Goal: Navigation & Orientation: Find specific page/section

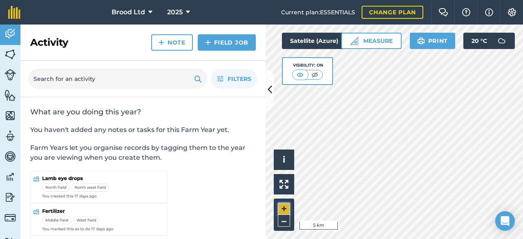
click at [283, 211] on button "+" at bounding box center [284, 209] width 12 height 12
click at [285, 213] on button "+" at bounding box center [284, 209] width 12 height 12
click at [284, 209] on button "+" at bounding box center [284, 209] width 12 height 12
click at [282, 212] on button "+" at bounding box center [284, 209] width 12 height 12
click at [285, 209] on button "+" at bounding box center [284, 209] width 12 height 12
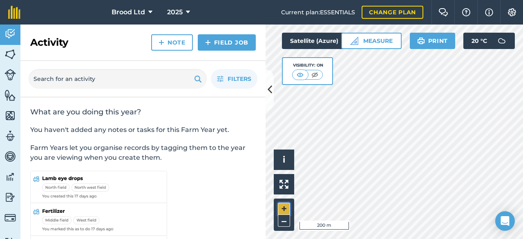
click at [286, 209] on button "+" at bounding box center [284, 209] width 12 height 12
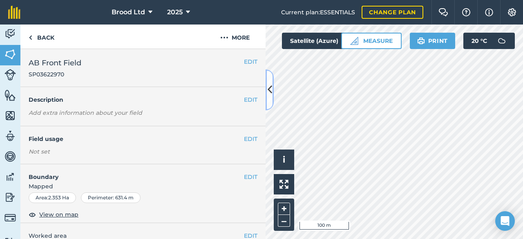
click at [270, 89] on icon at bounding box center [269, 89] width 4 height 14
